Goal: Information Seeking & Learning: Learn about a topic

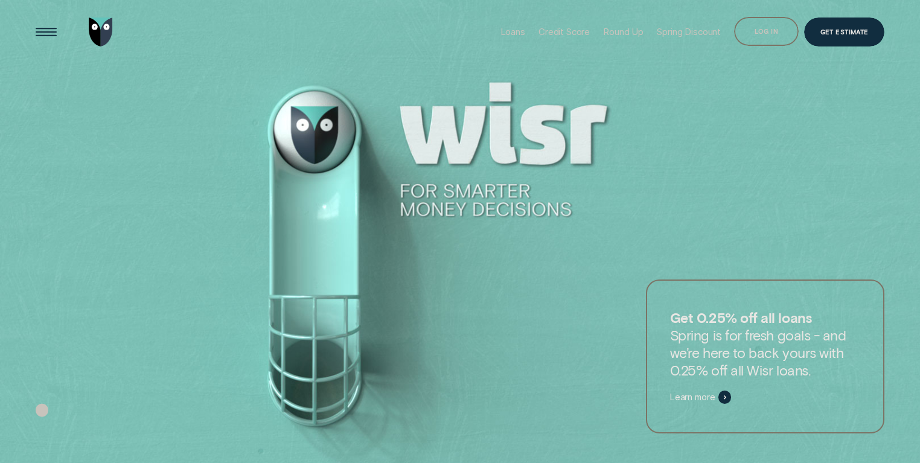
click at [532, 28] on li "Credit Score" at bounding box center [564, 32] width 65 height 65
click at [516, 28] on div "Loans" at bounding box center [512, 31] width 25 height 11
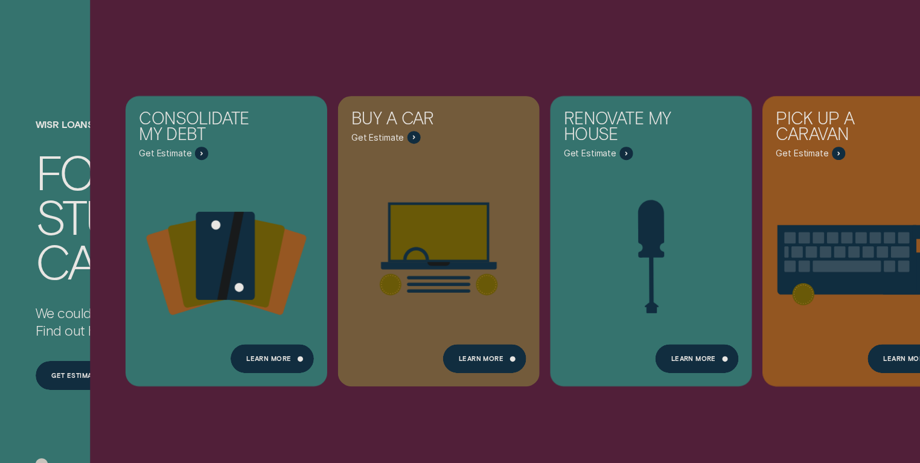
scroll to position [174, 0]
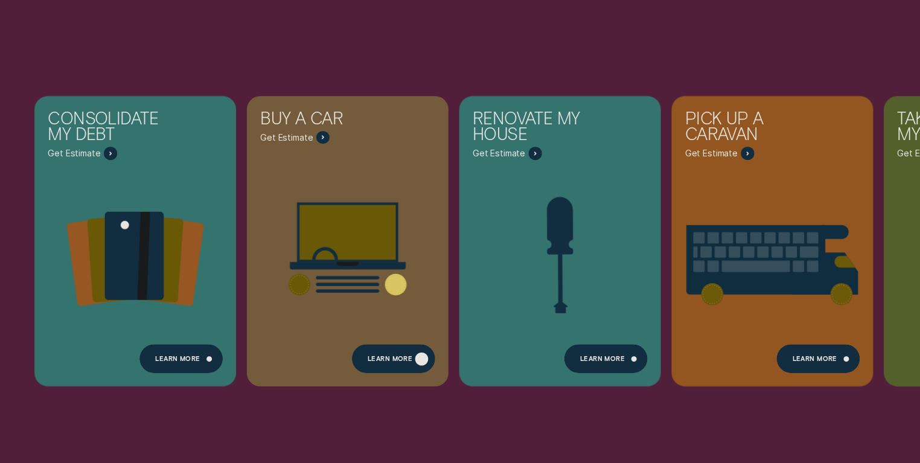
click at [394, 357] on div "Learn More" at bounding box center [390, 359] width 45 height 5
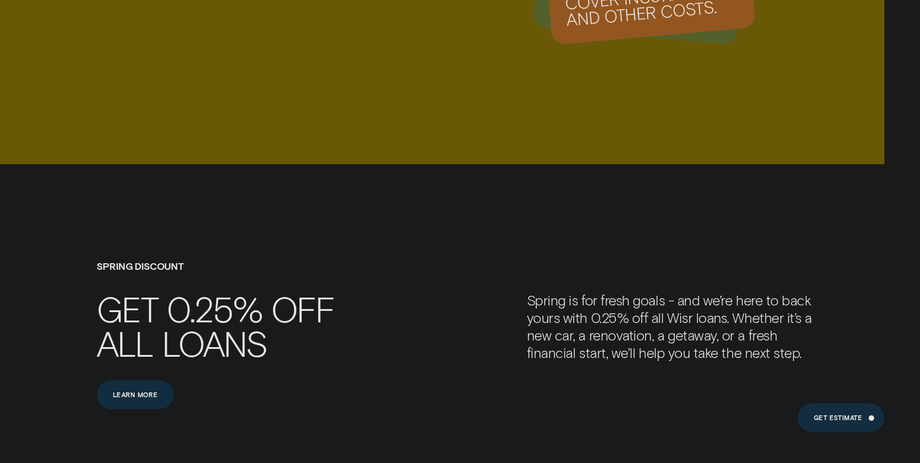
scroll to position [1507, 0]
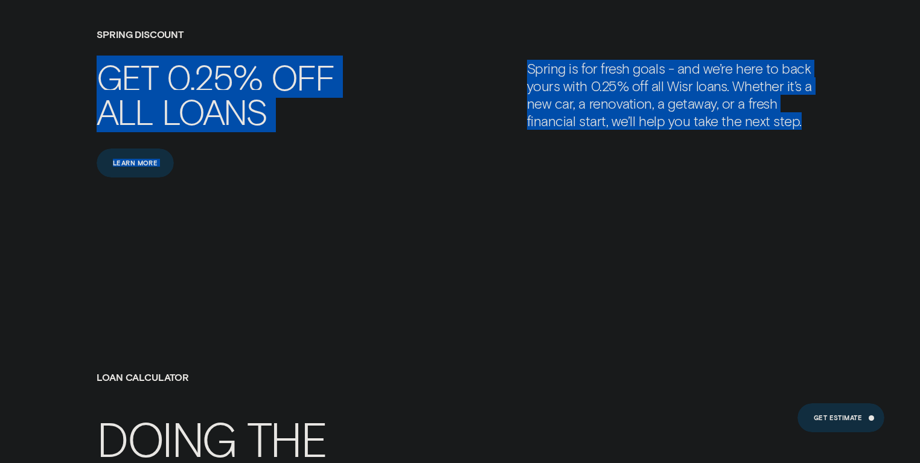
drag, startPoint x: 485, startPoint y: 59, endPoint x: 802, endPoint y: 121, distance: 322.8
click at [802, 121] on div "SPRING DISCOUNT Get 0.25% off all loans Learn more Learn more Spring is for fre…" at bounding box center [460, 104] width 920 height 150
click at [812, 132] on div "Get 0.25% off all loans Learn more Learn more Spring is for fresh goals - and w…" at bounding box center [460, 119] width 860 height 119
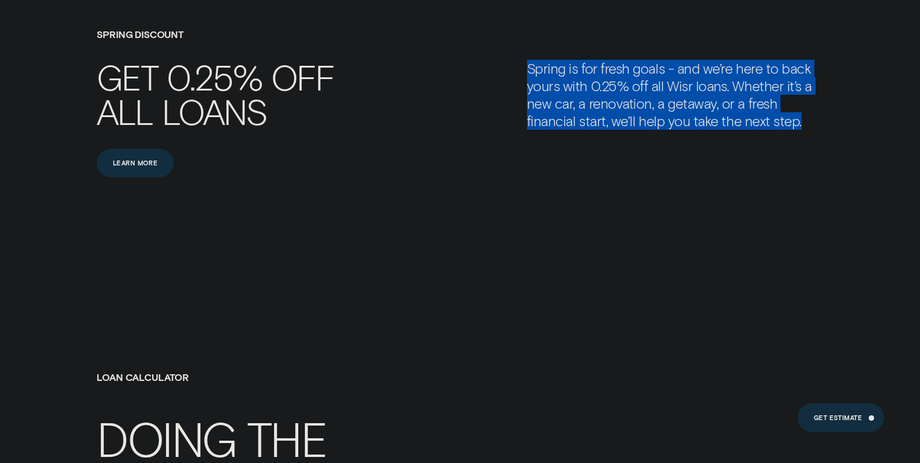
drag, startPoint x: 820, startPoint y: 131, endPoint x: 500, endPoint y: 62, distance: 327.3
click at [500, 62] on div "Get 0.25% off all loans Learn more Learn more Spring is for fresh goals - and w…" at bounding box center [460, 119] width 860 height 119
click at [493, 43] on div at bounding box center [493, 43] width 0 height 0
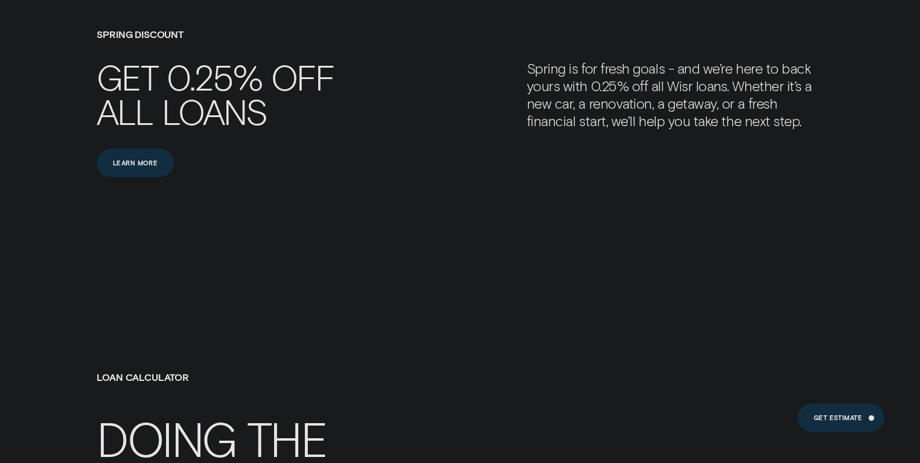
click at [491, 60] on div "Get 0.25% off all loans Learn more Learn more Spring is for fresh goals - and w…" at bounding box center [460, 119] width 860 height 119
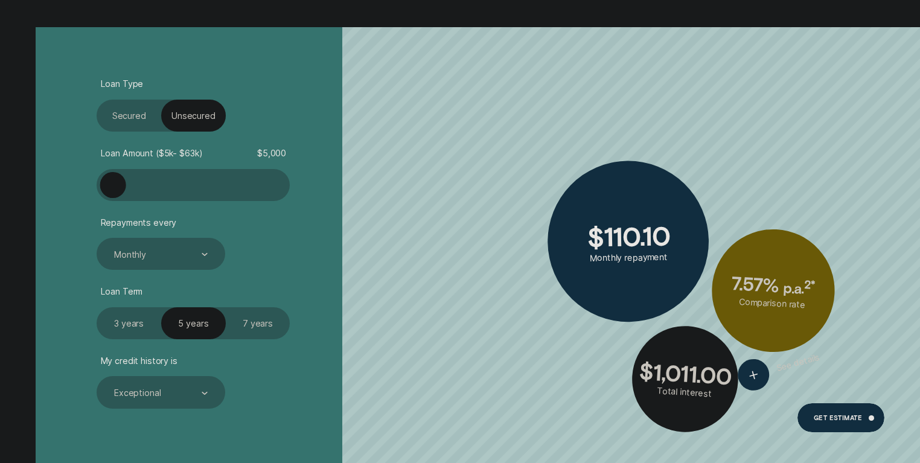
scroll to position [2318, 0]
